Goal: Transaction & Acquisition: Download file/media

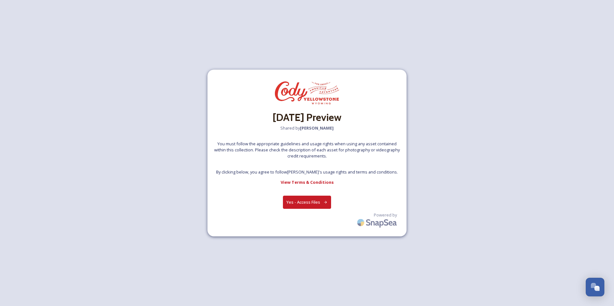
click at [299, 205] on button "Yes - Access Files" at bounding box center [307, 202] width 48 height 13
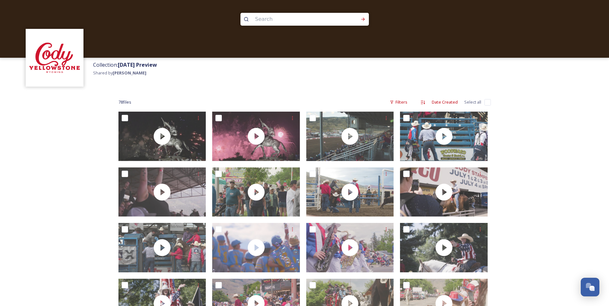
drag, startPoint x: 181, startPoint y: 148, endPoint x: 749, endPoint y: 495, distance: 665.2
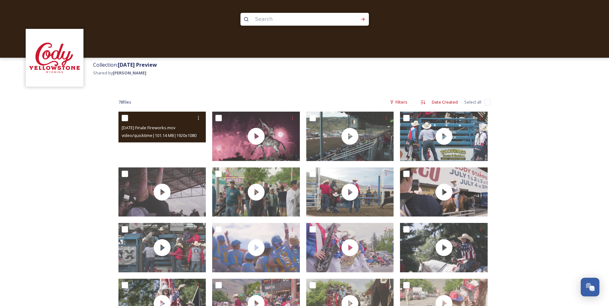
drag, startPoint x: 192, startPoint y: 147, endPoint x: 195, endPoint y: 158, distance: 12.0
click at [195, 158] on video "4th of July Finale Fireworks.mov" at bounding box center [162, 136] width 88 height 49
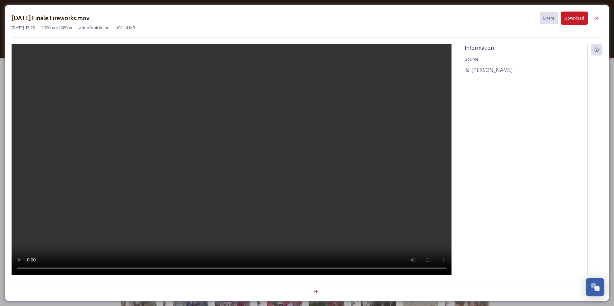
click at [573, 20] on button "Download" at bounding box center [574, 18] width 27 height 13
click at [518, 105] on div "Information Source [PERSON_NAME]" at bounding box center [522, 168] width 129 height 248
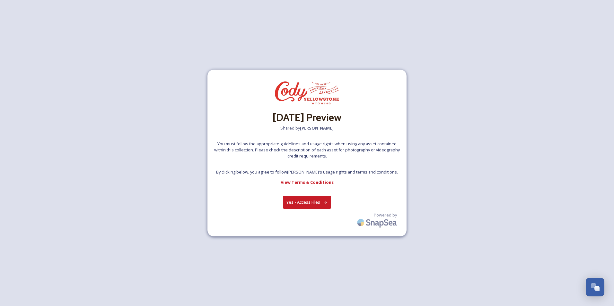
click at [312, 204] on button "Yes - Access Files" at bounding box center [307, 202] width 48 height 13
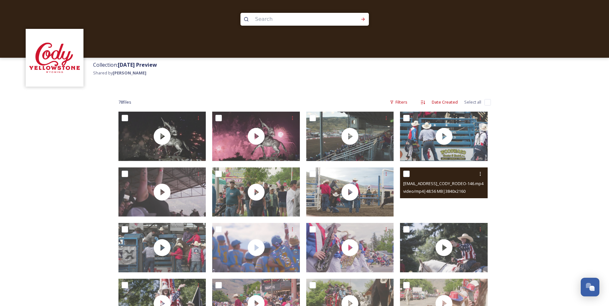
click at [448, 205] on video "ext_1725660174.411491_cactusproductionsfilms@gmail.com-0724_CODY_RODEO-146.mp4" at bounding box center [444, 192] width 88 height 49
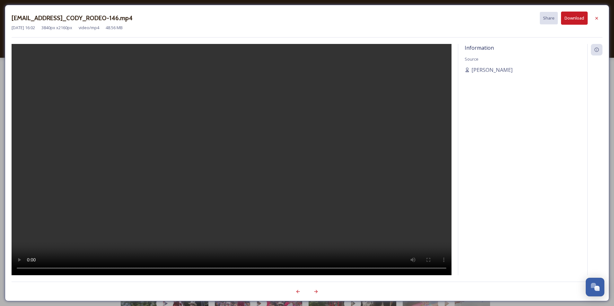
click at [448, 205] on div at bounding box center [232, 159] width 440 height 231
click at [575, 17] on button "Download" at bounding box center [574, 18] width 27 height 13
